Goal: Check status

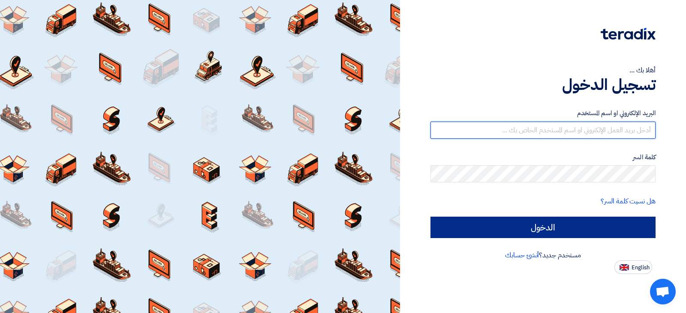
type input "[EMAIL_ADDRESS][DOMAIN_NAME]"
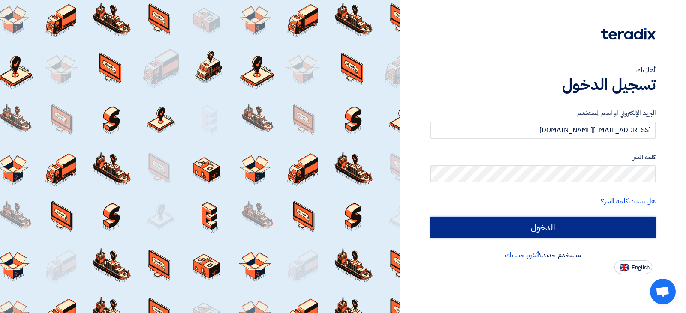
click at [582, 222] on input "الدخول" at bounding box center [543, 227] width 225 height 21
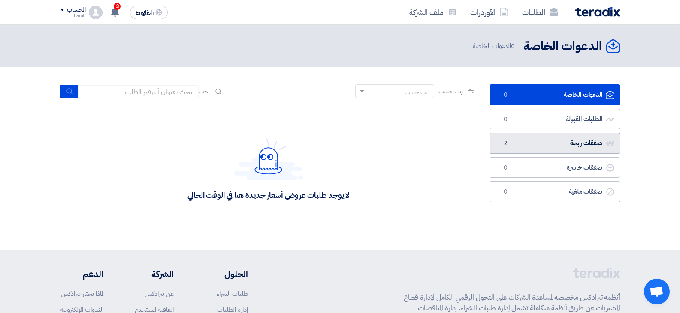
click at [554, 150] on link "صفقات رابحة صفقات رابحة 2" at bounding box center [554, 143] width 130 height 21
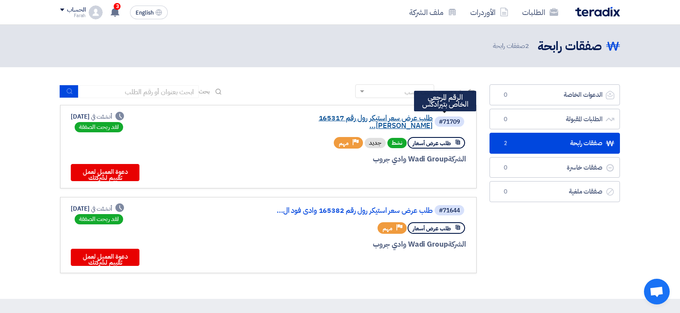
click at [368, 119] on link "طلب عرض سعر استيكر رول رقم 165317 [PERSON_NAME]..." at bounding box center [347, 121] width 172 height 15
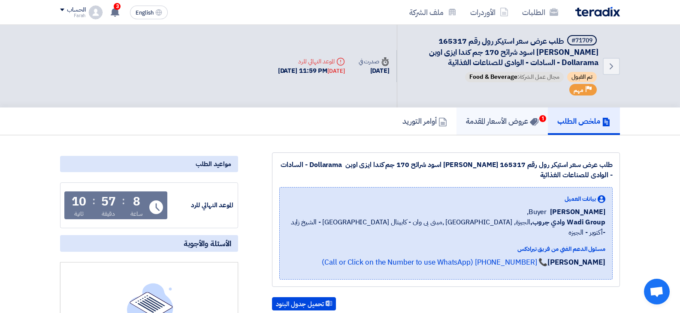
click at [495, 125] on h5 "عروض الأسعار المقدمة 1" at bounding box center [502, 121] width 72 height 10
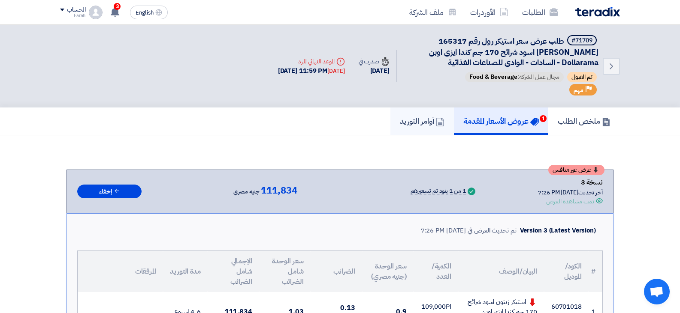
click at [436, 126] on icon at bounding box center [440, 122] width 9 height 9
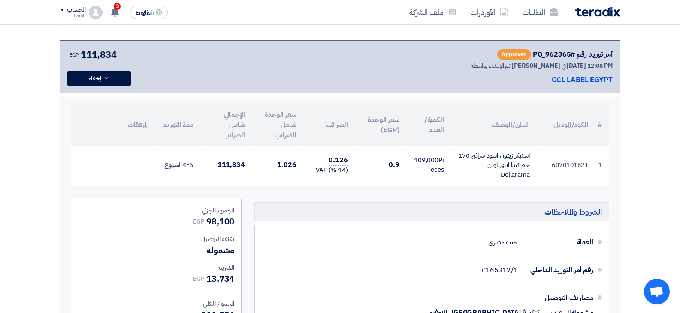
scroll to position [172, 0]
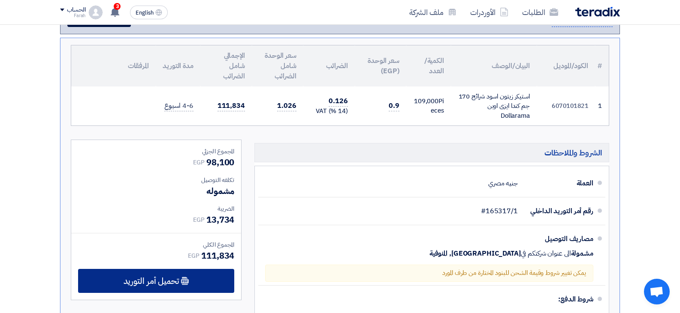
click at [207, 275] on div "تحميل أمر التوريد" at bounding box center [156, 281] width 156 height 24
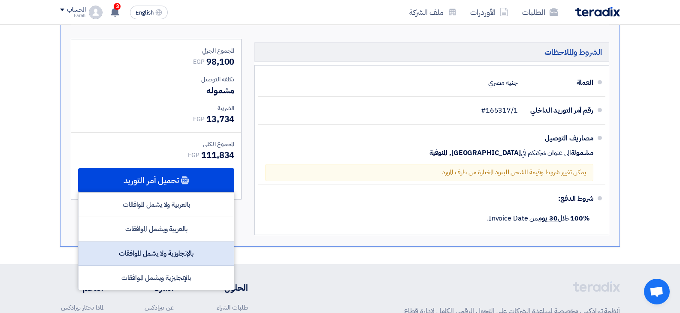
scroll to position [343, 0]
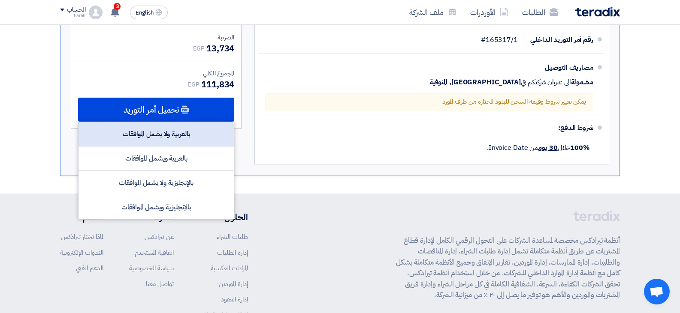
click at [175, 133] on div "بالعربية ولا يشمل الموافقات" at bounding box center [155, 134] width 155 height 24
